Goal: Navigation & Orientation: Find specific page/section

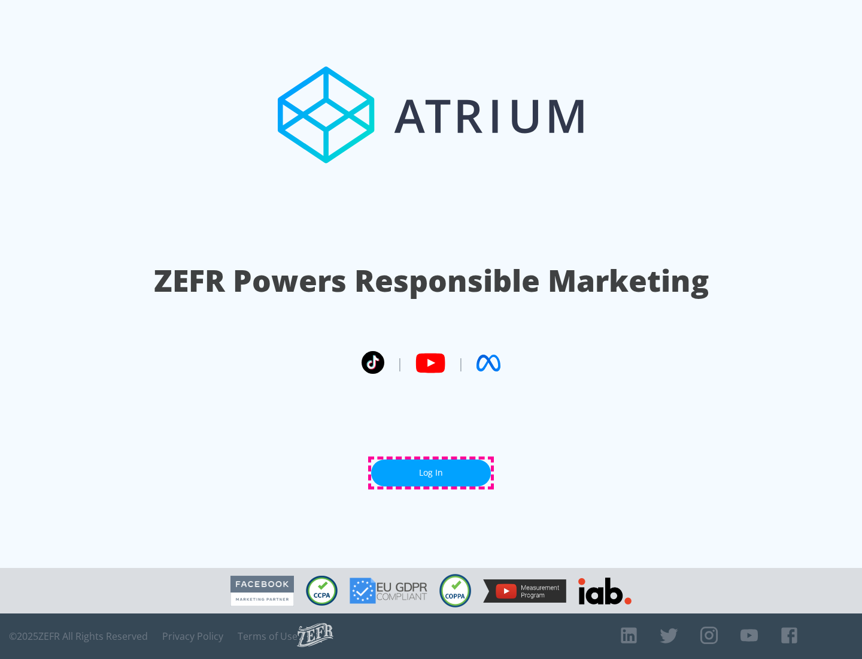
click at [431, 473] on link "Log In" at bounding box center [431, 472] width 120 height 27
